Goal: Task Accomplishment & Management: Manage account settings

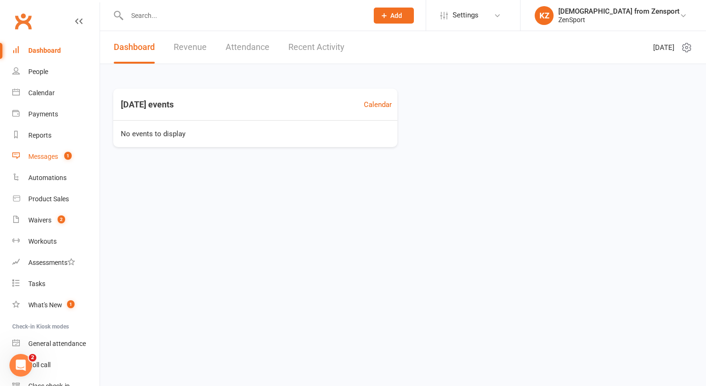
click at [53, 155] on div "Messages" at bounding box center [43, 157] width 30 height 8
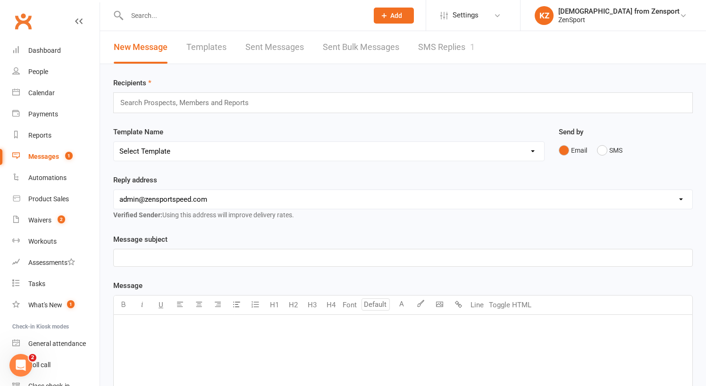
click at [426, 45] on link "SMS Replies 1" at bounding box center [446, 47] width 57 height 33
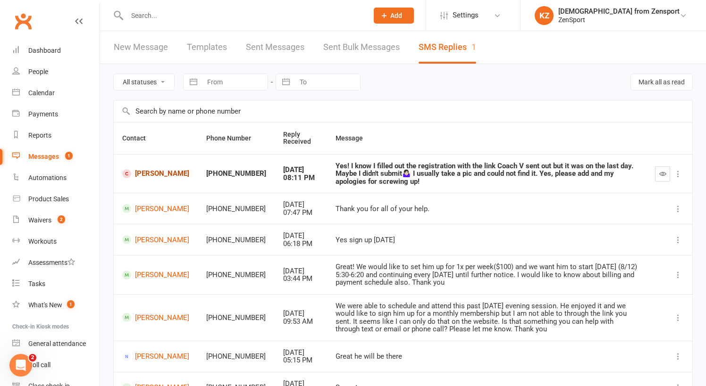
click at [138, 171] on link "Bella Lucas" at bounding box center [155, 173] width 67 height 9
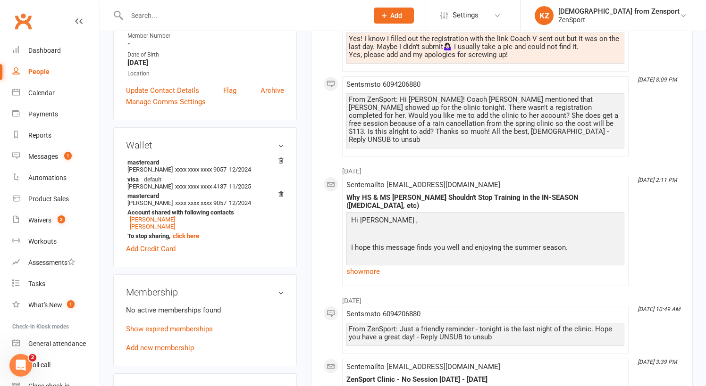
scroll to position [196, 0]
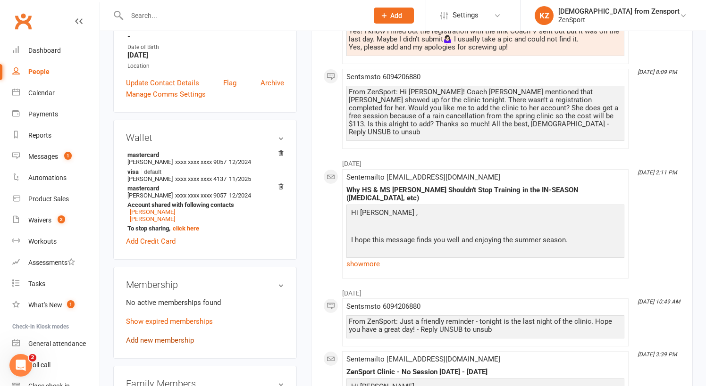
click at [163, 345] on link "Add new membership" at bounding box center [160, 340] width 68 height 8
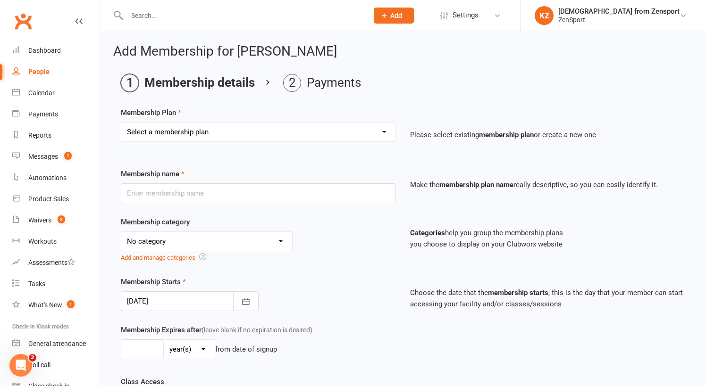
select select "45"
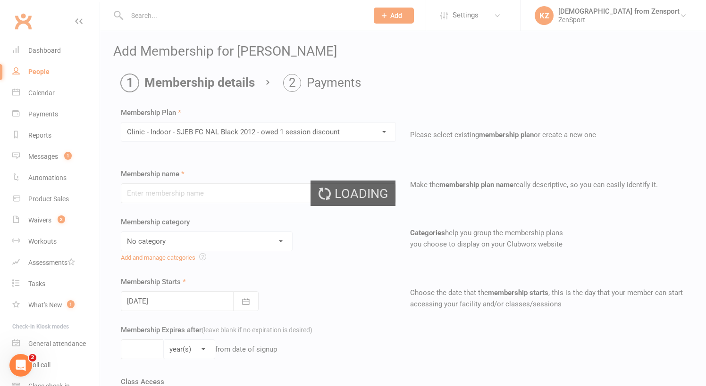
type input "Clinic - Indoor - SJEB FC NAL Black 2012 - owed 1 session discount"
select select "1"
type input "8"
select select "1"
type input "8"
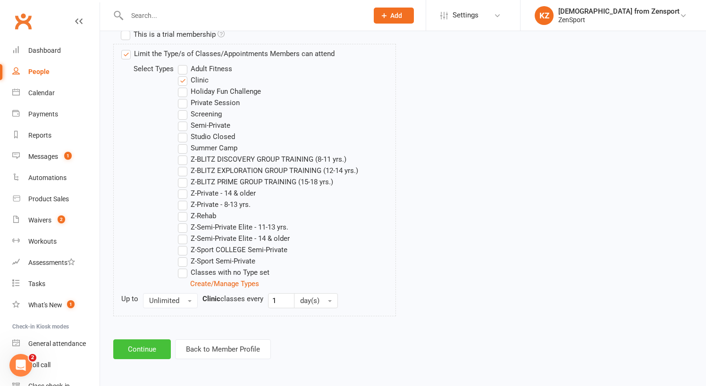
scroll to position [482, 0]
click at [148, 340] on button "Continue" at bounding box center [142, 350] width 58 height 20
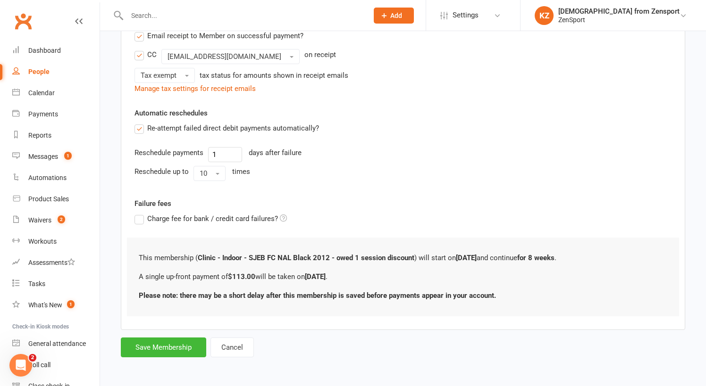
scroll to position [0, 0]
click at [161, 338] on button "Save Membership" at bounding box center [163, 348] width 85 height 20
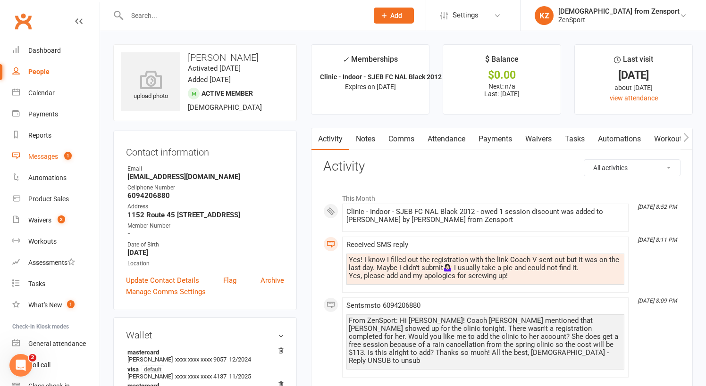
click at [49, 153] on div "Messages" at bounding box center [43, 157] width 30 height 8
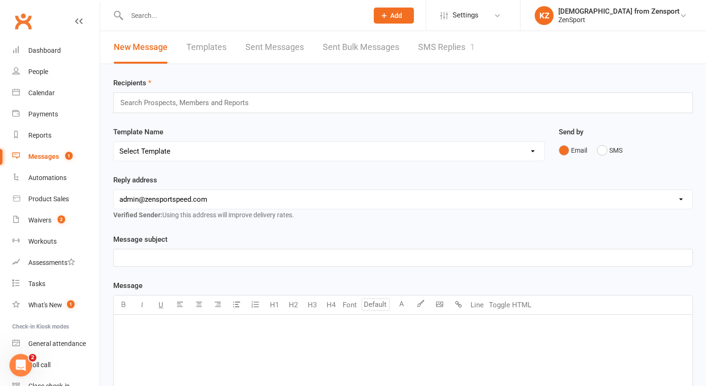
click at [438, 44] on link "SMS Replies 1" at bounding box center [446, 47] width 57 height 33
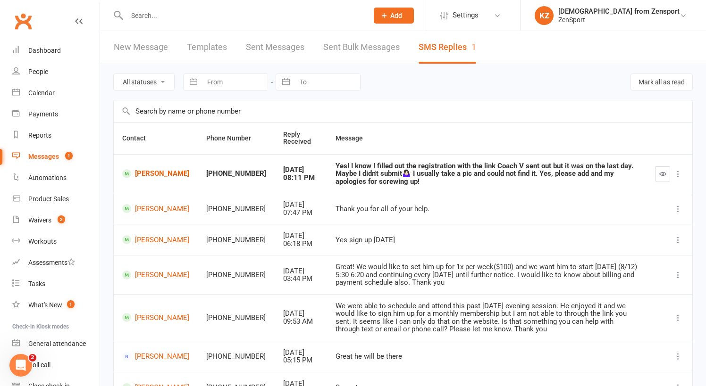
click at [660, 171] on icon "button" at bounding box center [662, 173] width 7 height 7
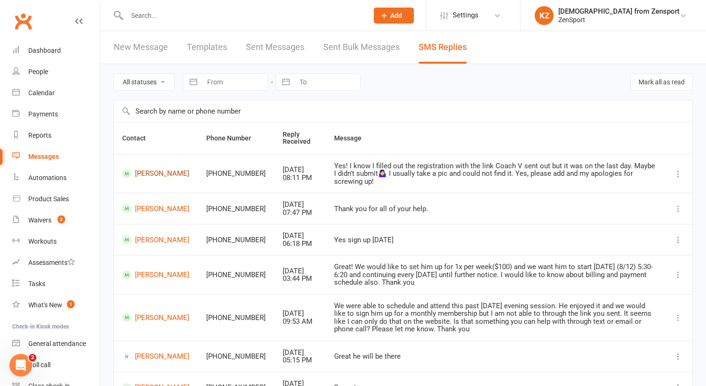
click at [141, 170] on link "Bella Lucas" at bounding box center [155, 173] width 67 height 9
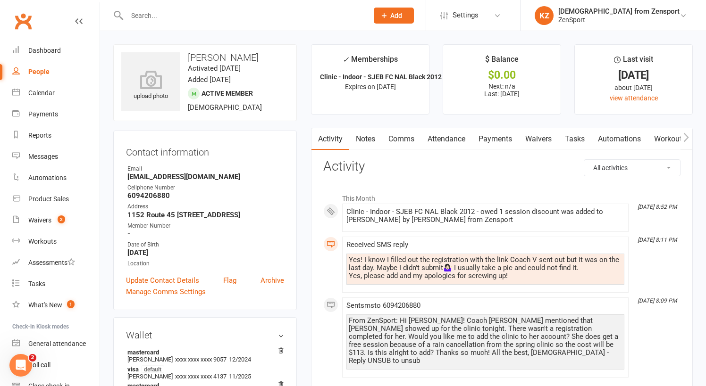
click at [405, 136] on link "Comms" at bounding box center [401, 139] width 39 height 22
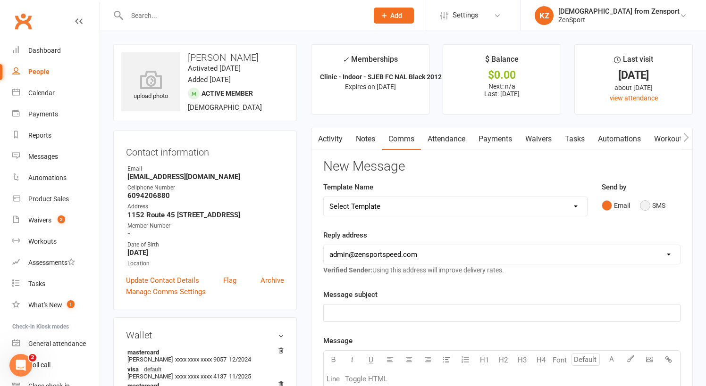
click at [645, 202] on button "SMS" at bounding box center [652, 206] width 25 height 18
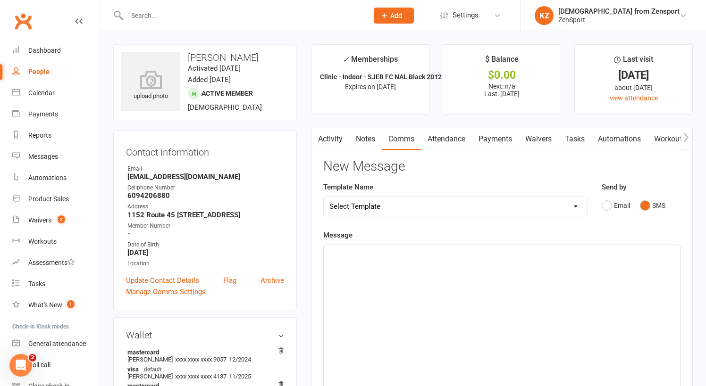
click at [341, 253] on p "﻿" at bounding box center [501, 253] width 345 height 11
click at [400, 254] on span "From ZenSport: I know you're usually on it" at bounding box center [395, 253] width 133 height 8
click at [473, 252] on p "From ZenSport: I know... you're usually on it" at bounding box center [501, 253] width 345 height 11
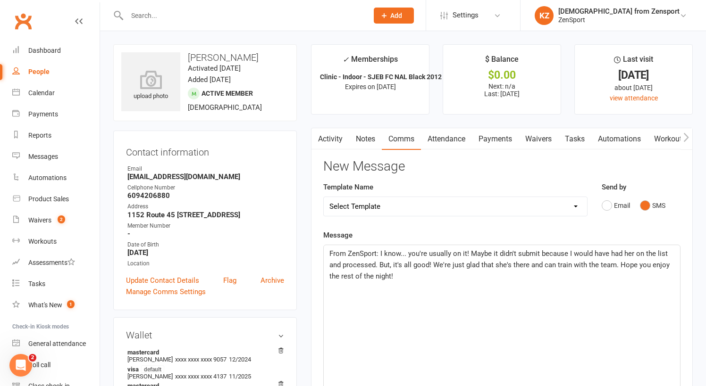
click at [375, 263] on span "From ZenSport: I know... you're usually on it! Maybe it didn't submit because I…" at bounding box center [500, 264] width 342 height 31
click at [608, 252] on span "From ZenSport: I know... you're usually on it! Maybe it didn't submit because I…" at bounding box center [500, 264] width 342 height 31
click at [398, 262] on span "From ZenSport: I know... you're usually on it! Maybe it didn't submit because I…" at bounding box center [501, 264] width 345 height 31
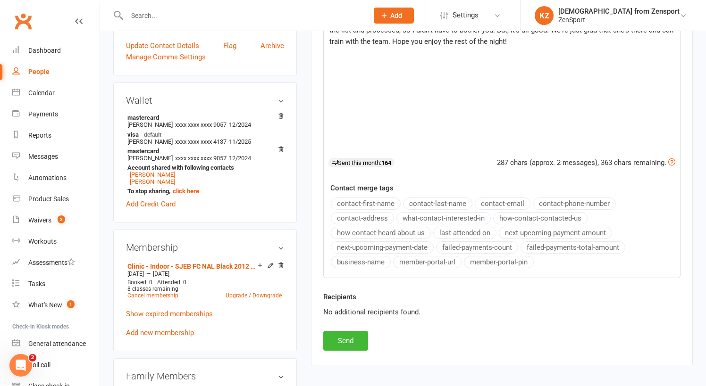
scroll to position [242, 0]
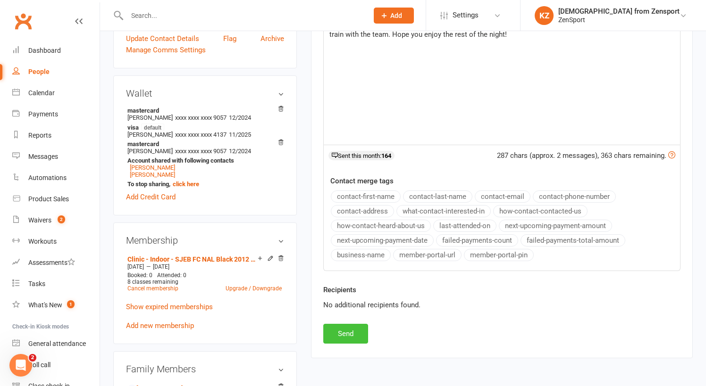
click at [345, 330] on button "Send" at bounding box center [345, 334] width 45 height 20
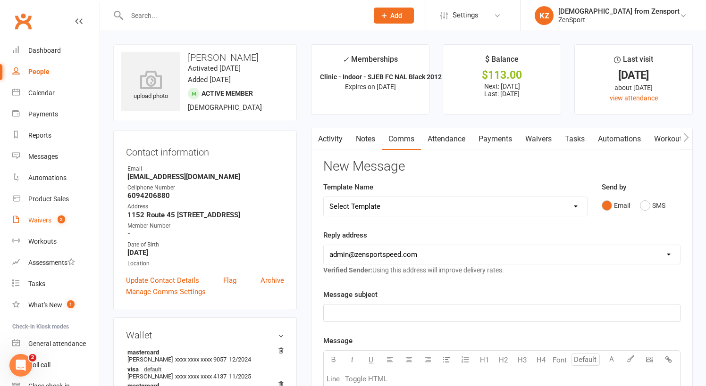
click at [45, 217] on div "Waivers" at bounding box center [39, 220] width 23 height 8
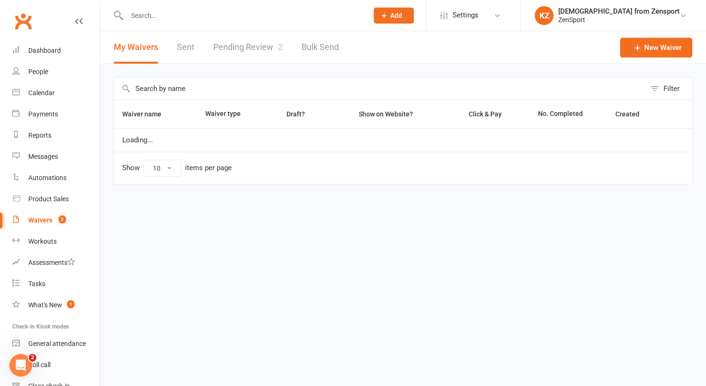
select select "100"
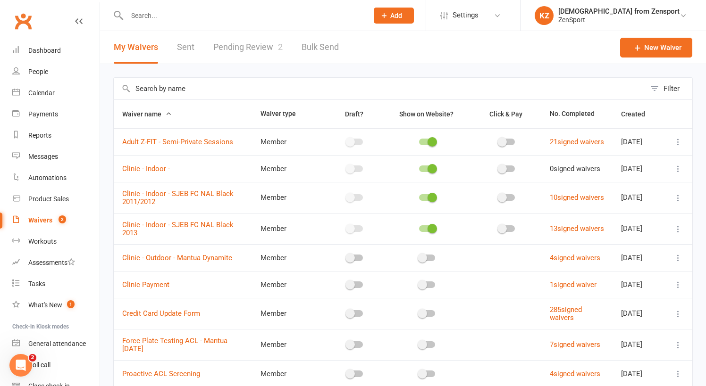
click at [244, 47] on link "Pending Review 2" at bounding box center [247, 47] width 69 height 33
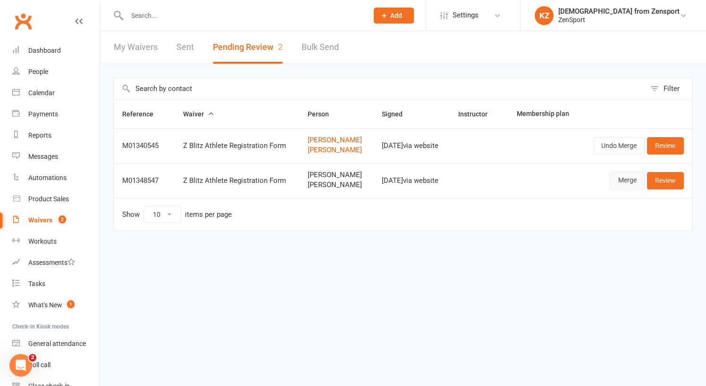
click at [623, 179] on link "Merge" at bounding box center [627, 180] width 34 height 17
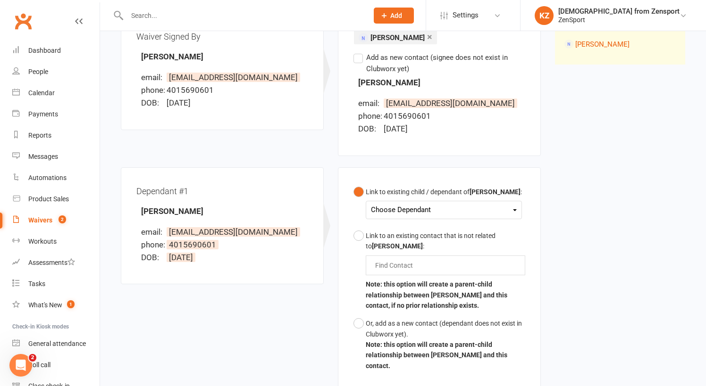
scroll to position [155, 0]
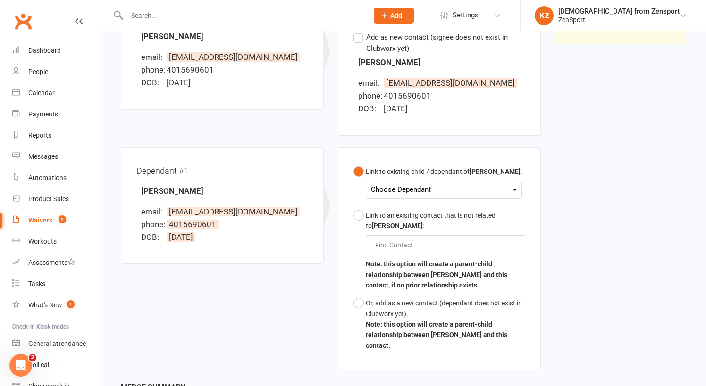
click at [406, 186] on div "Choose Dependant" at bounding box center [444, 189] width 146 height 13
click at [406, 208] on link "[PERSON_NAME]" at bounding box center [417, 212] width 93 height 20
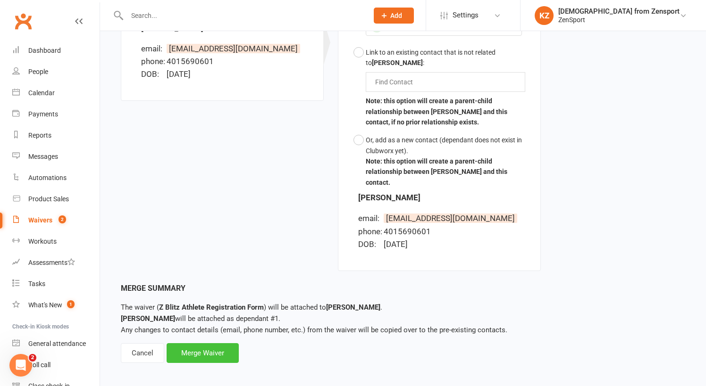
scroll to position [317, 0]
click at [200, 344] on div "Merge Waiver" at bounding box center [202, 354] width 72 height 20
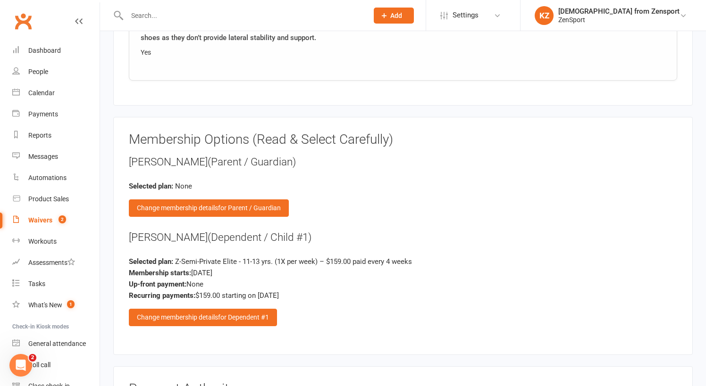
scroll to position [1348, 0]
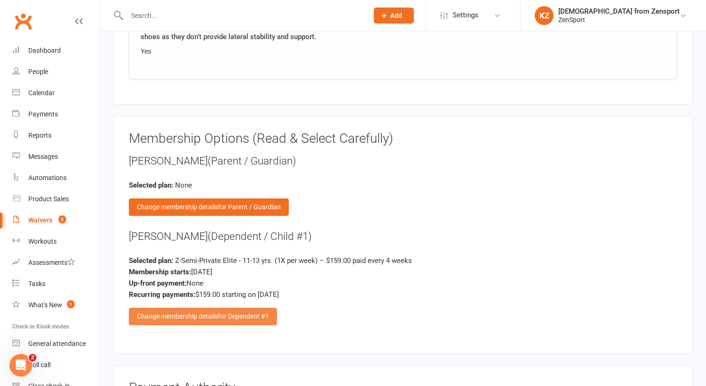
click at [216, 308] on div "Change membership details for Dependent #1" at bounding box center [203, 316] width 148 height 17
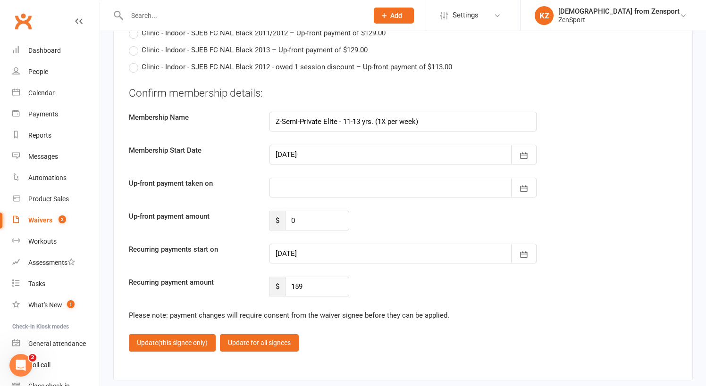
scroll to position [2336, 0]
click at [342, 144] on div at bounding box center [402, 154] width 267 height 20
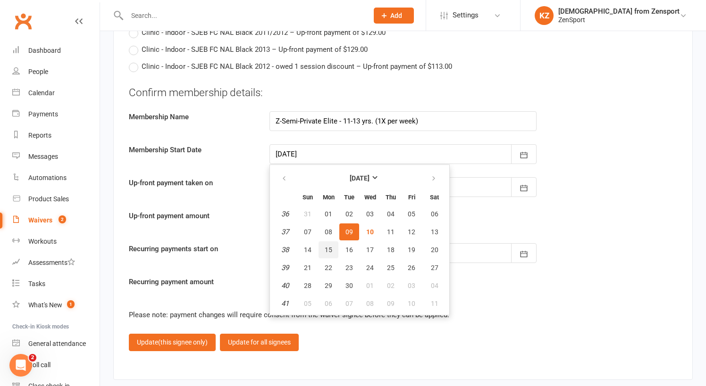
click at [326, 246] on span "15" at bounding box center [328, 250] width 8 height 8
type input "15 Sep 2025"
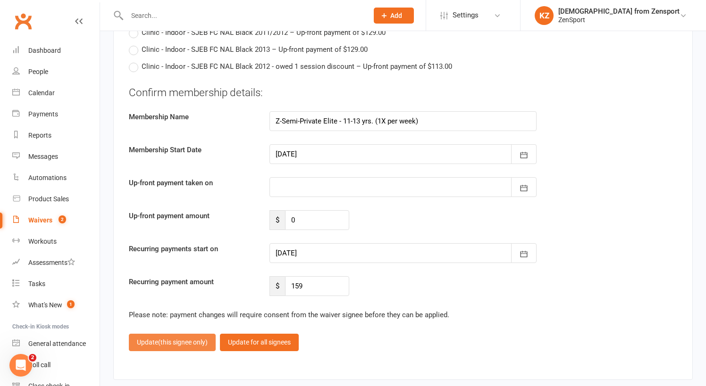
click at [182, 339] on span "(this signee only)" at bounding box center [183, 343] width 50 height 8
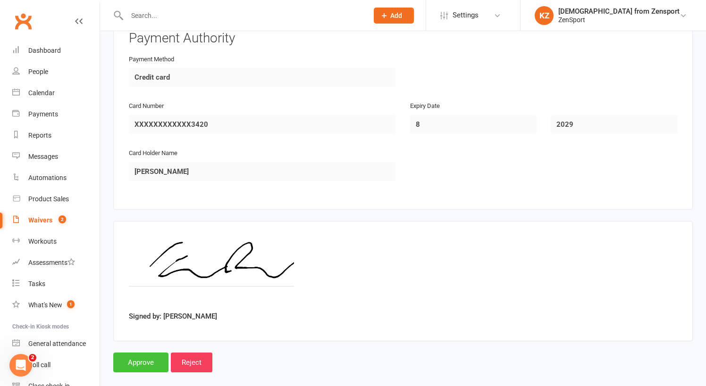
click at [141, 353] on input "Approve" at bounding box center [140, 363] width 55 height 20
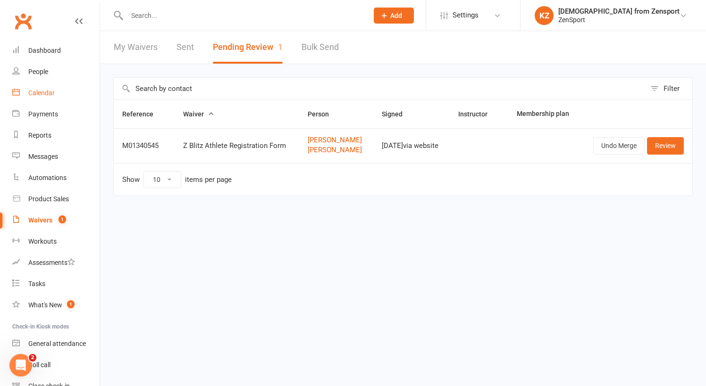
click at [44, 90] on div "Calendar" at bounding box center [41, 93] width 26 height 8
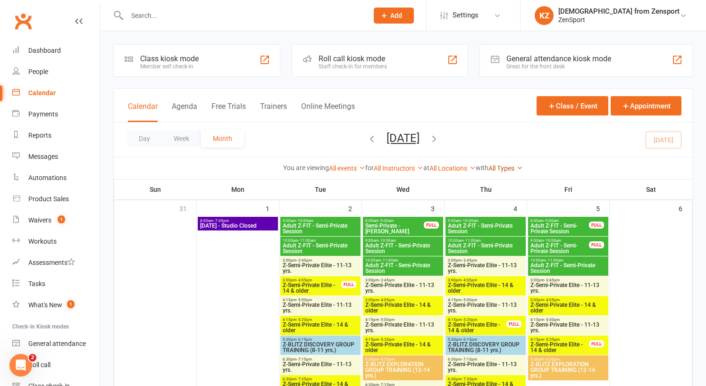
click at [500, 168] on link "All Types" at bounding box center [505, 169] width 34 height 8
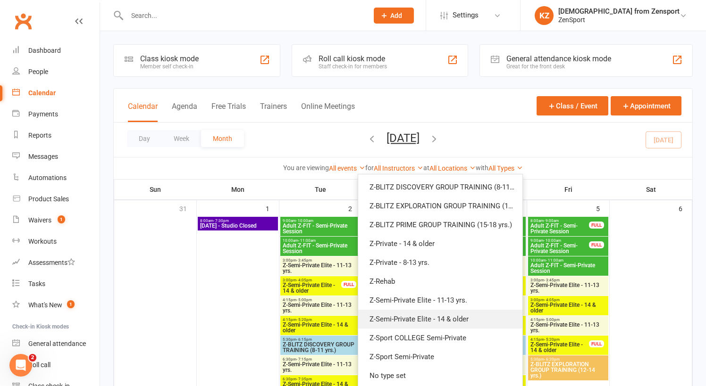
scroll to position [150, 0]
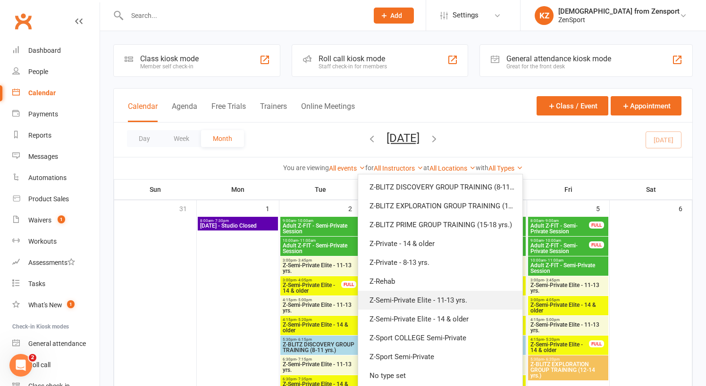
click at [468, 300] on link "Z-Semi-Private Elite - 11-13 yrs." at bounding box center [440, 300] width 164 height 19
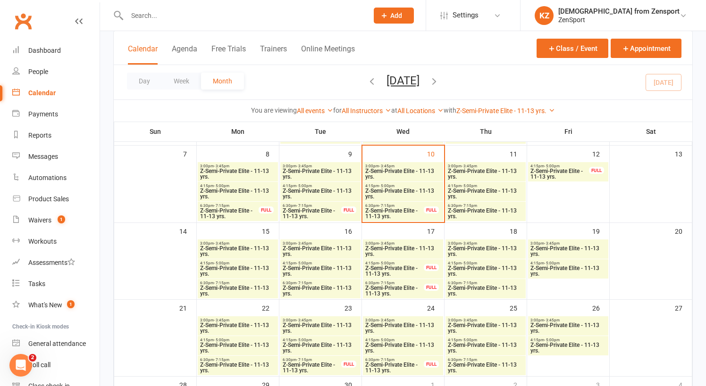
scroll to position [132, 0]
click at [157, 15] on input "text" at bounding box center [242, 15] width 237 height 13
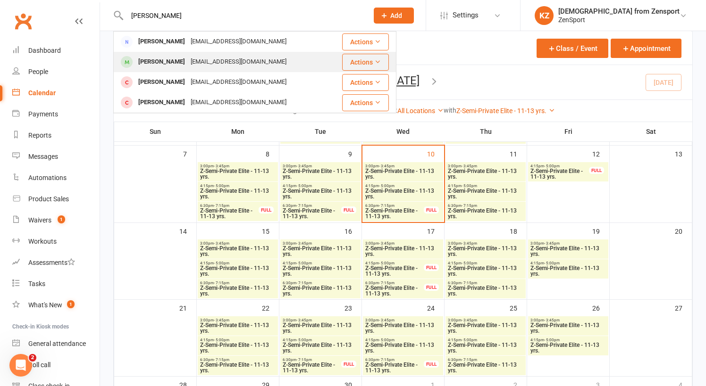
type input "ruzzo"
click at [188, 61] on div "Katieval5@yahoo.com" at bounding box center [238, 62] width 101 height 14
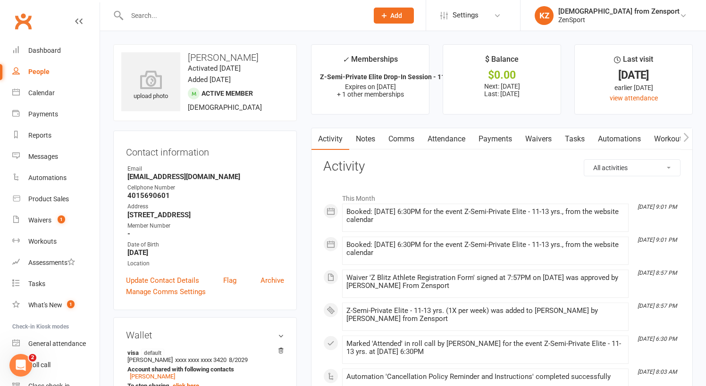
click at [406, 136] on link "Comms" at bounding box center [401, 139] width 39 height 22
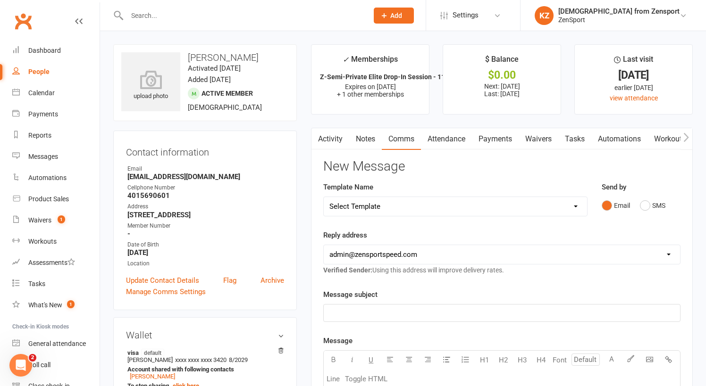
select select "57"
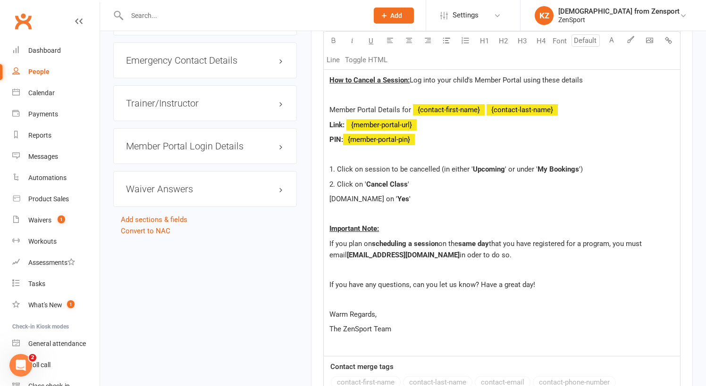
scroll to position [912, 0]
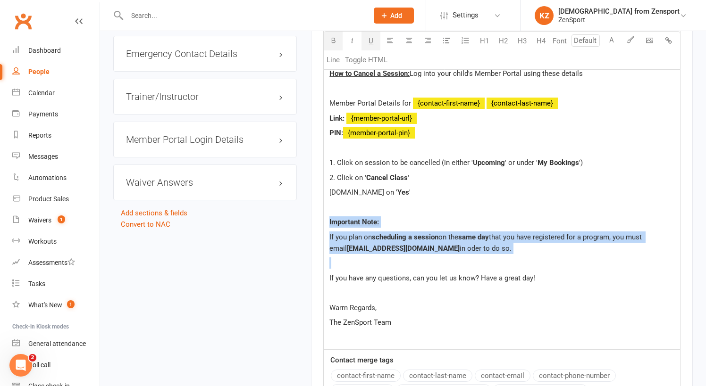
drag, startPoint x: 334, startPoint y: 210, endPoint x: 462, endPoint y: 266, distance: 139.2
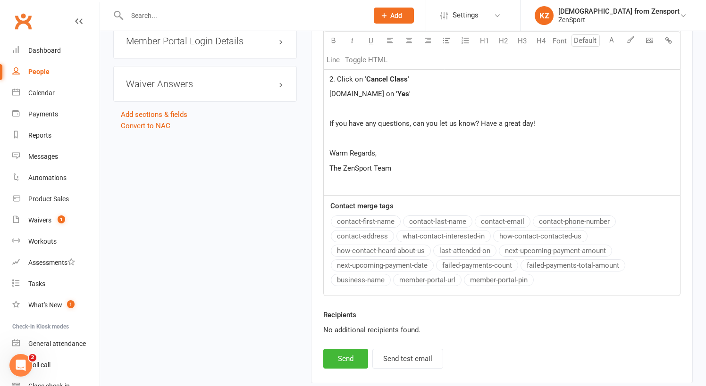
scroll to position [1035, 0]
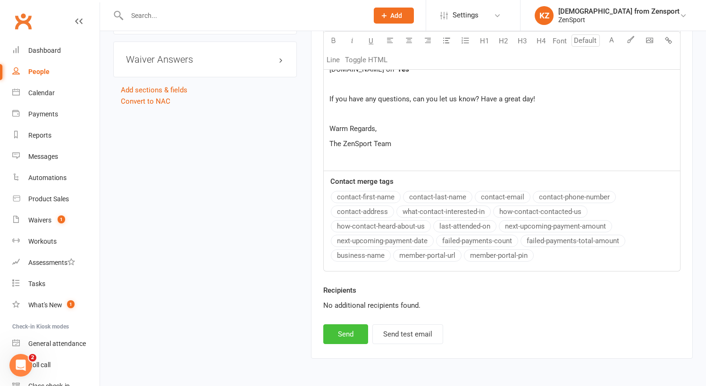
click at [356, 334] on button "Send" at bounding box center [345, 334] width 45 height 20
select select
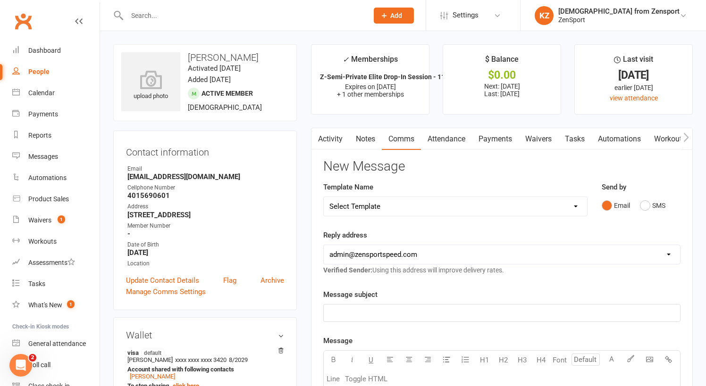
scroll to position [0, 0]
click at [328, 137] on link "Activity" at bounding box center [330, 139] width 38 height 22
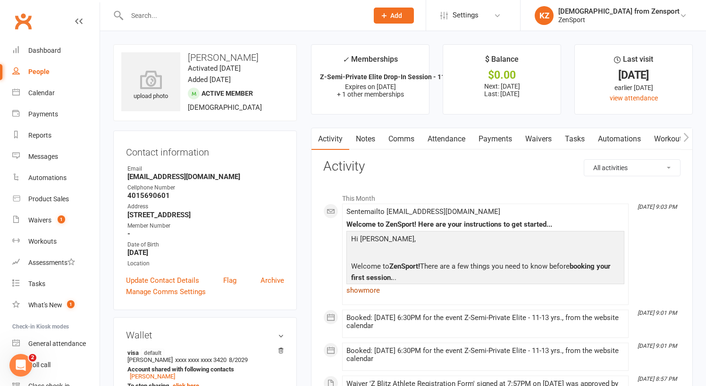
click at [370, 289] on link "show more" at bounding box center [485, 290] width 278 height 13
click at [39, 285] on div "Tasks" at bounding box center [36, 284] width 17 height 8
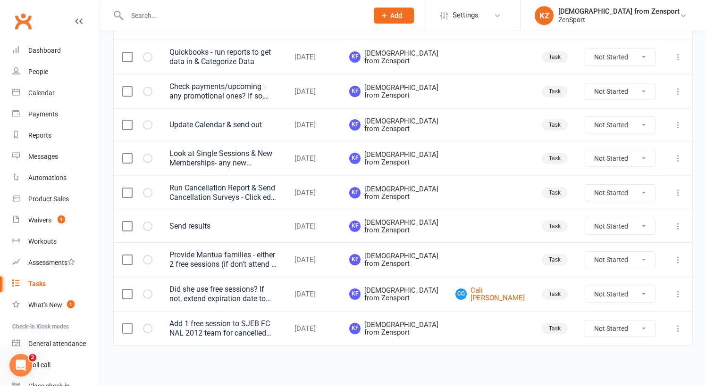
scroll to position [183, 0]
click at [270, 319] on div "Add 1 free session to SJEB FC NAL 2012 team for cancelled session. [PERSON_NAME…" at bounding box center [223, 328] width 108 height 19
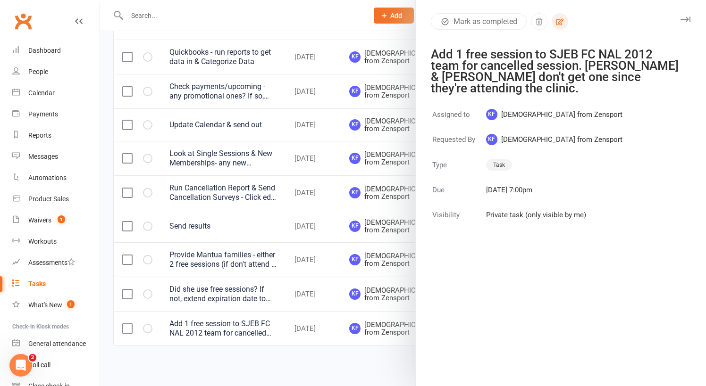
click at [560, 17] on icon "button" at bounding box center [559, 21] width 8 height 8
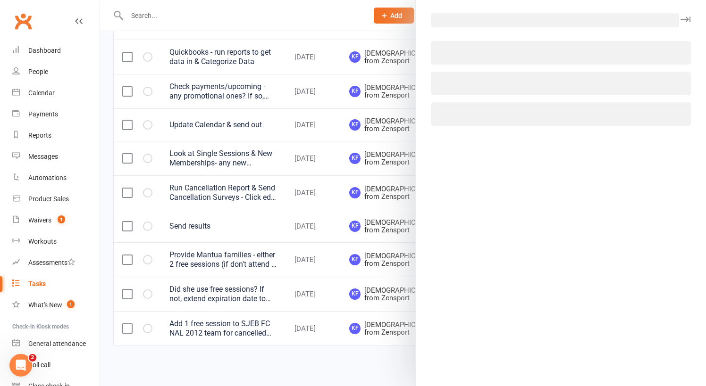
select select "43198"
select select "9788"
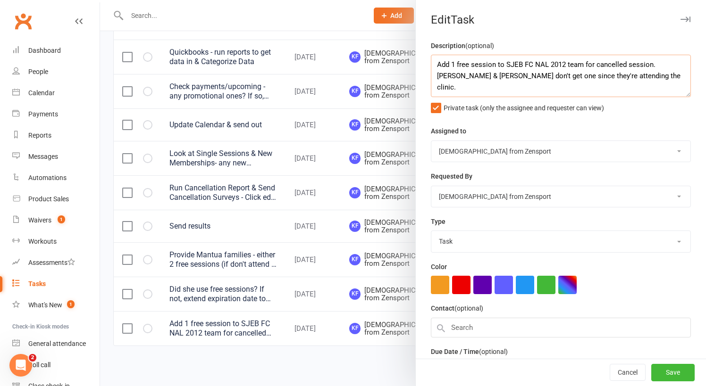
click at [452, 78] on textarea "Add 1 free session to SJEB FC NAL 2012 team for cancelled session. [PERSON_NAME…" at bounding box center [561, 76] width 260 height 42
type textarea "Add 1 free session to SJEB FC NAL 2012 team for cancelled session. [PERSON_NAME…"
click at [679, 370] on button "Save" at bounding box center [672, 373] width 43 height 17
